Goal: Entertainment & Leisure: Consume media (video, audio)

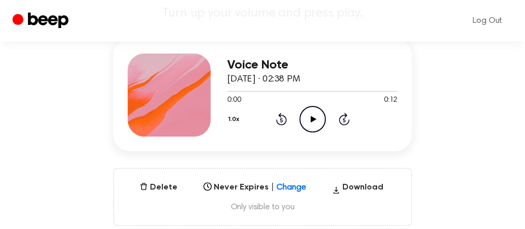
scroll to position [83, 0]
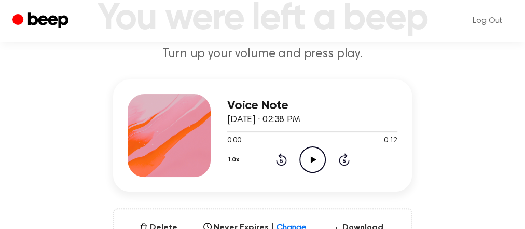
click at [312, 160] on icon at bounding box center [313, 159] width 6 height 7
